Goal: Task Accomplishment & Management: Manage account settings

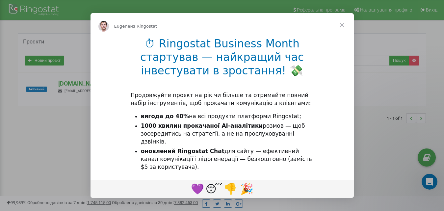
click at [344, 23] on span "Закрыть" at bounding box center [342, 25] width 24 height 24
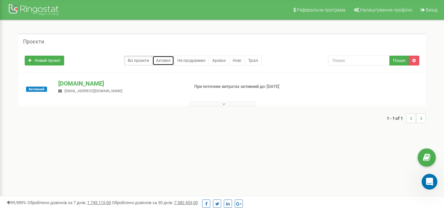
click at [168, 61] on link "Активні" at bounding box center [163, 61] width 22 height 10
click at [40, 12] on div at bounding box center [34, 11] width 53 height 16
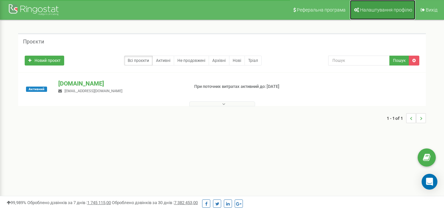
click at [370, 12] on span "Налаштування профілю" at bounding box center [386, 9] width 52 height 5
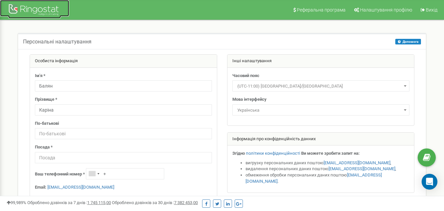
click at [23, 8] on div at bounding box center [34, 11] width 53 height 16
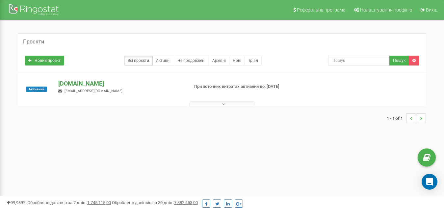
click at [98, 81] on p "[DOMAIN_NAME]" at bounding box center [120, 83] width 125 height 9
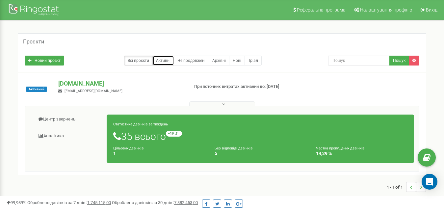
click at [158, 61] on link "Активні" at bounding box center [163, 61] width 22 height 10
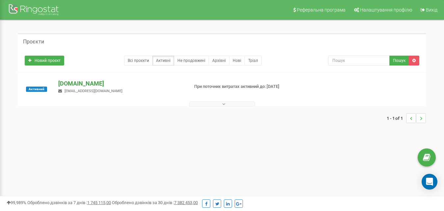
click at [101, 83] on p "[DOMAIN_NAME]" at bounding box center [120, 83] width 125 height 9
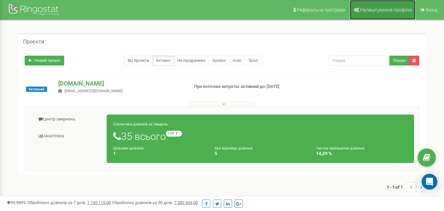
click at [389, 14] on link "Налаштування профілю" at bounding box center [383, 10] width 66 height 20
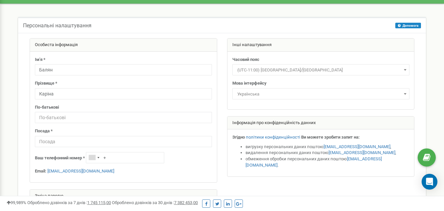
scroll to position [12, 0]
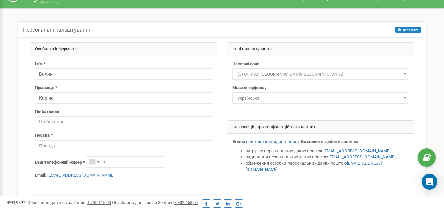
click at [444, 55] on html "Реферальна програма Налаштування профілю Вихід Персональні налаштування Допомог…" at bounding box center [222, 185] width 444 height 395
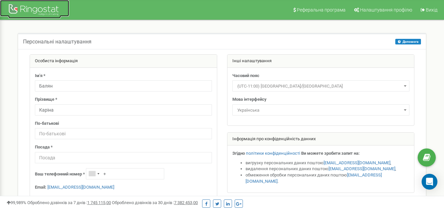
click at [13, 10] on div at bounding box center [34, 11] width 53 height 16
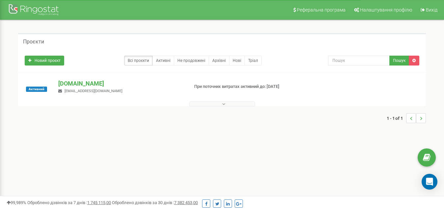
click at [214, 102] on button at bounding box center [222, 103] width 66 height 5
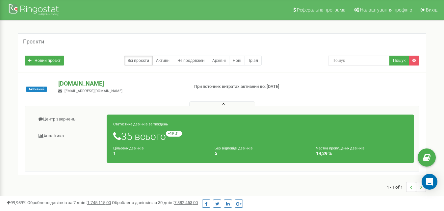
click at [114, 82] on p "tvoya-rezydentsiya.com.ua" at bounding box center [120, 83] width 125 height 9
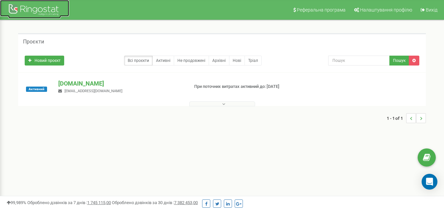
click at [23, 10] on div at bounding box center [34, 11] width 53 height 16
click at [228, 64] on link "Архівні" at bounding box center [219, 61] width 21 height 10
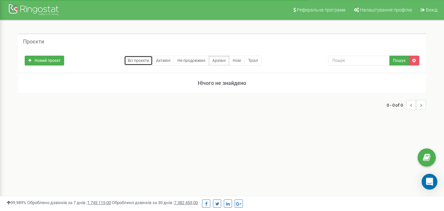
click at [146, 60] on link "Всі проєкти" at bounding box center [138, 61] width 29 height 10
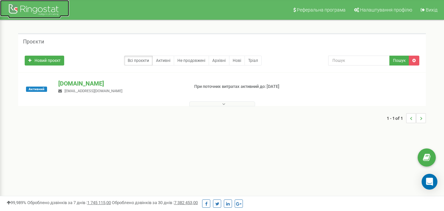
click at [32, 9] on div at bounding box center [34, 11] width 53 height 16
click at [118, 84] on p "[DOMAIN_NAME]" at bounding box center [120, 83] width 125 height 9
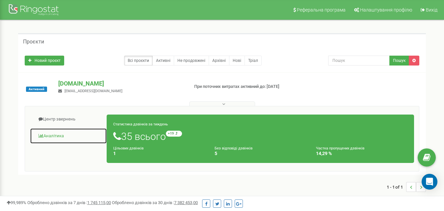
click at [54, 137] on link "Аналiтика" at bounding box center [68, 136] width 77 height 16
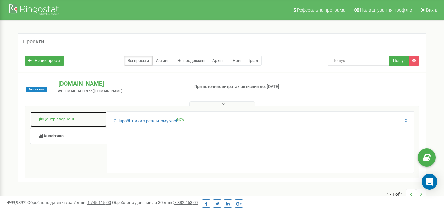
click at [59, 116] on link "Центр звернень" at bounding box center [68, 119] width 77 height 16
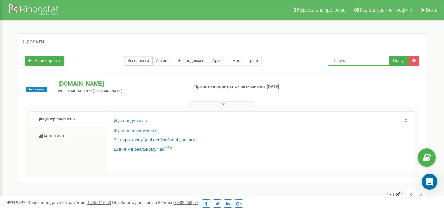
click at [345, 64] on input "text" at bounding box center [359, 61] width 62 height 10
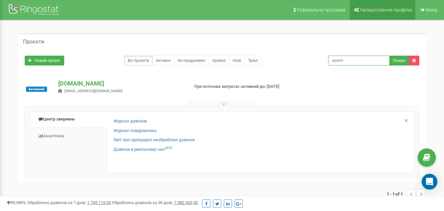
type input "коллт"
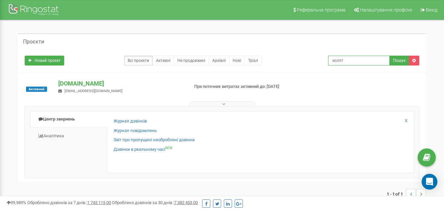
drag, startPoint x: 354, startPoint y: 62, endPoint x: 302, endPoint y: 57, distance: 52.6
click at [302, 57] on div "Новий проєкт Всі проєкти Активні Не продовжені Архівні [GEOGRAPHIC_DATA] коллт …" at bounding box center [222, 58] width 405 height 13
paste input "[PERSON_NAME]"
type input "[PERSON_NAME]"
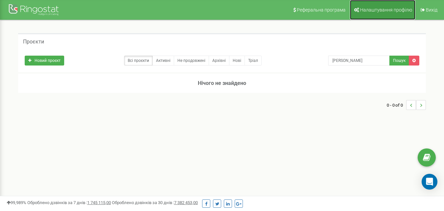
click at [389, 14] on link "Налаштування профілю" at bounding box center [383, 10] width 66 height 20
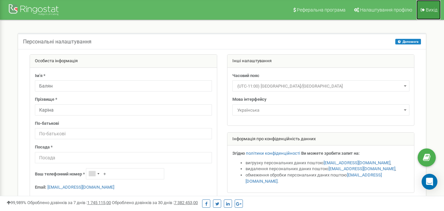
click at [423, 12] on link "Вихід" at bounding box center [429, 10] width 24 height 20
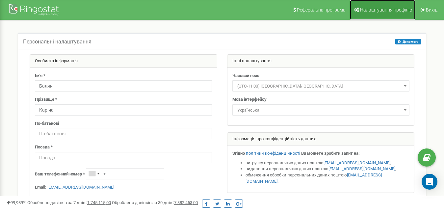
click at [377, 6] on link "Налаштування профілю" at bounding box center [383, 10] width 66 height 20
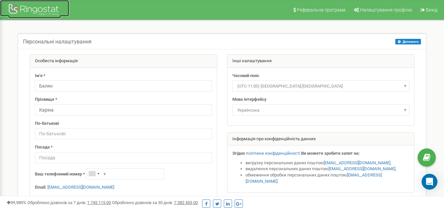
click at [38, 10] on div at bounding box center [34, 11] width 53 height 16
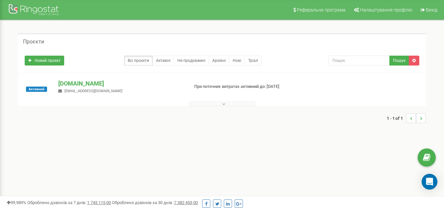
drag, startPoint x: 131, startPoint y: 82, endPoint x: 54, endPoint y: 85, distance: 77.5
click at [54, 85] on div "[DOMAIN_NAME] [EMAIL_ADDRESS][DOMAIN_NAME]" at bounding box center [120, 86] width 135 height 14
copy p "[DOMAIN_NAME]"
